Goal: Transaction & Acquisition: Book appointment/travel/reservation

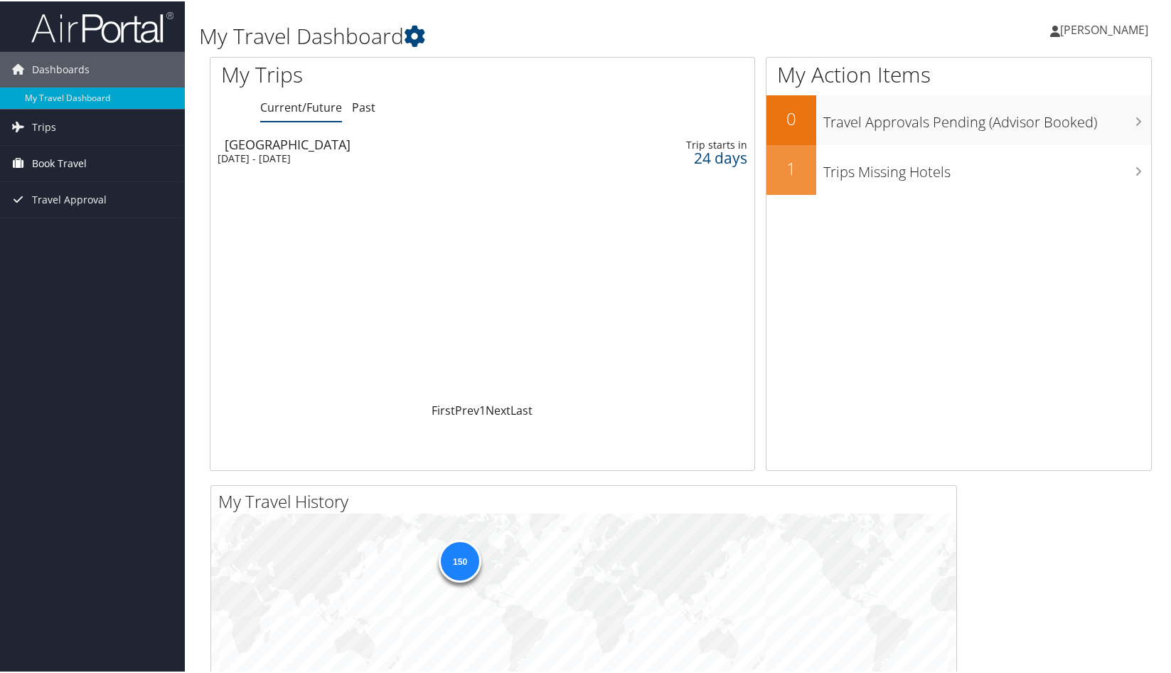
click at [79, 159] on span "Book Travel" at bounding box center [59, 162] width 55 height 36
click at [110, 230] on link "Book/Manage Online Trips" at bounding box center [92, 233] width 185 height 21
